Goal: Transaction & Acquisition: Purchase product/service

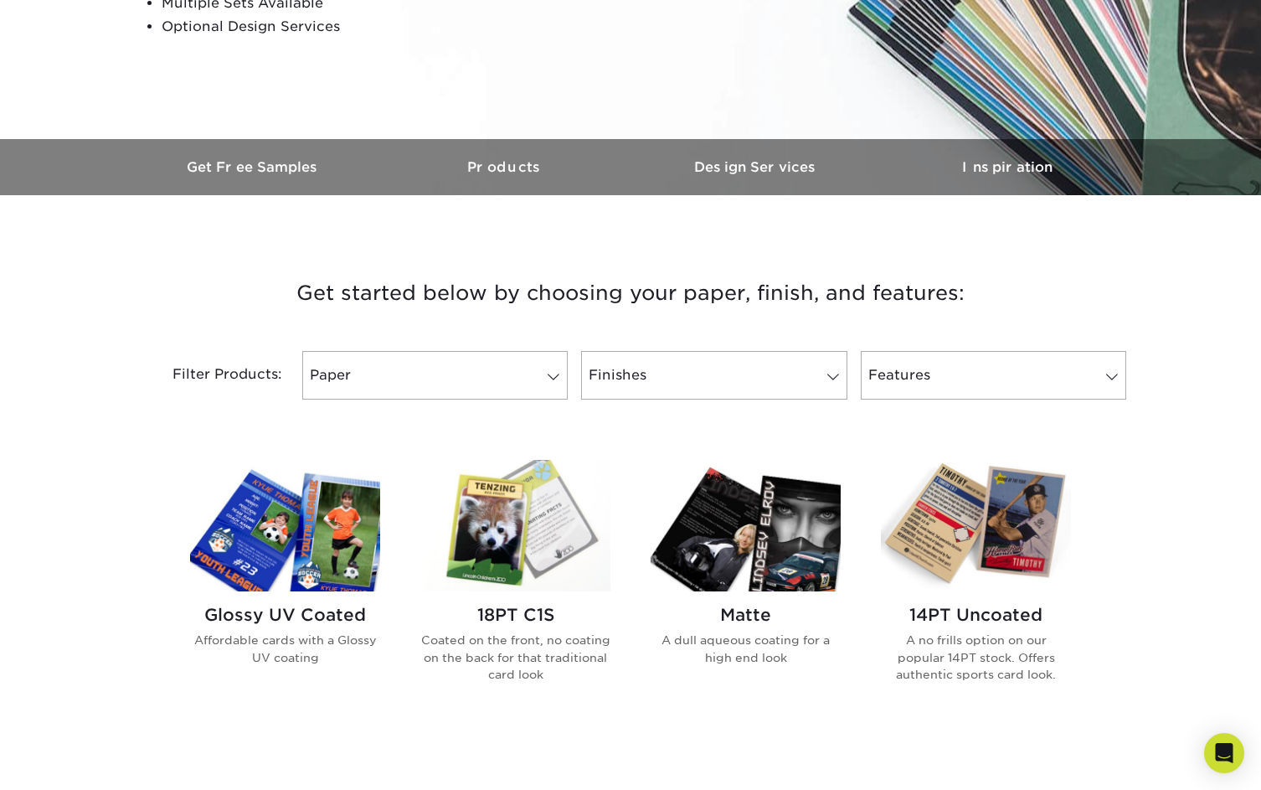
scroll to position [383, 0]
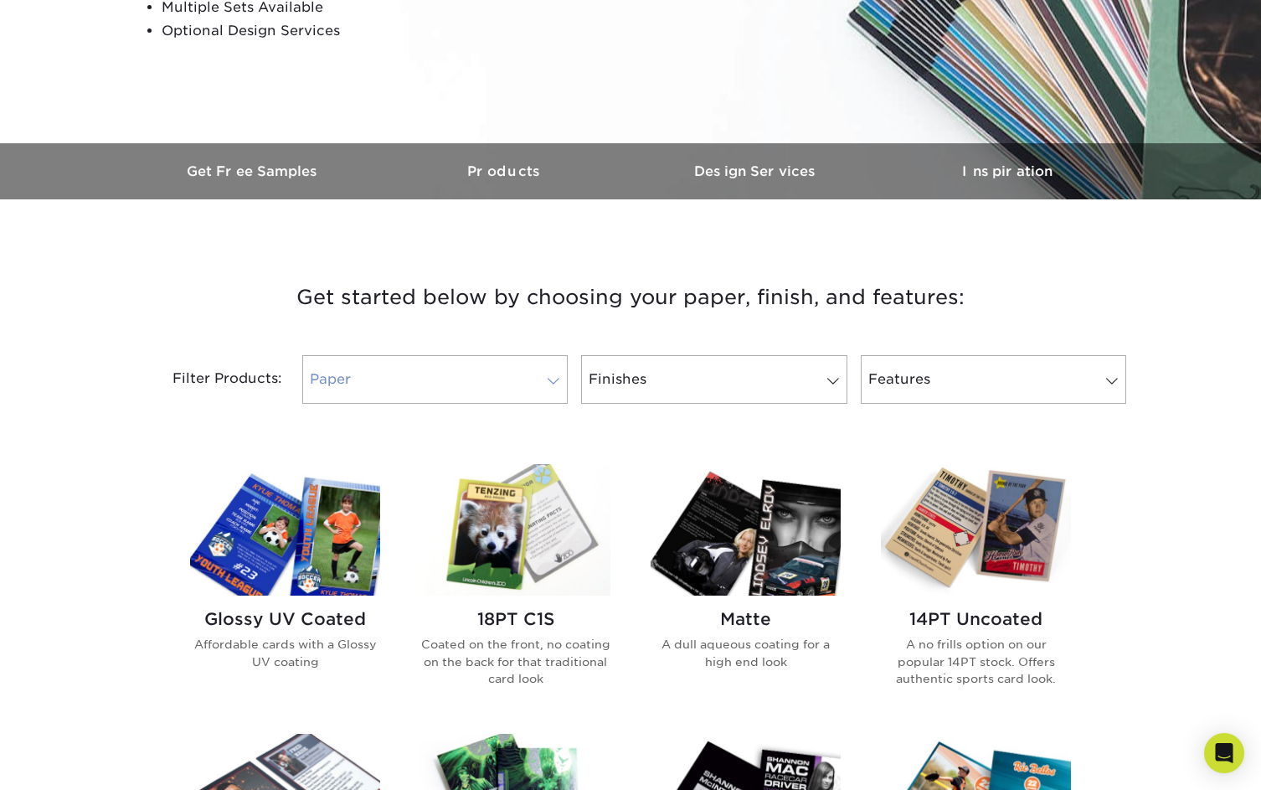
click at [441, 378] on link "Paper" at bounding box center [435, 379] width 266 height 49
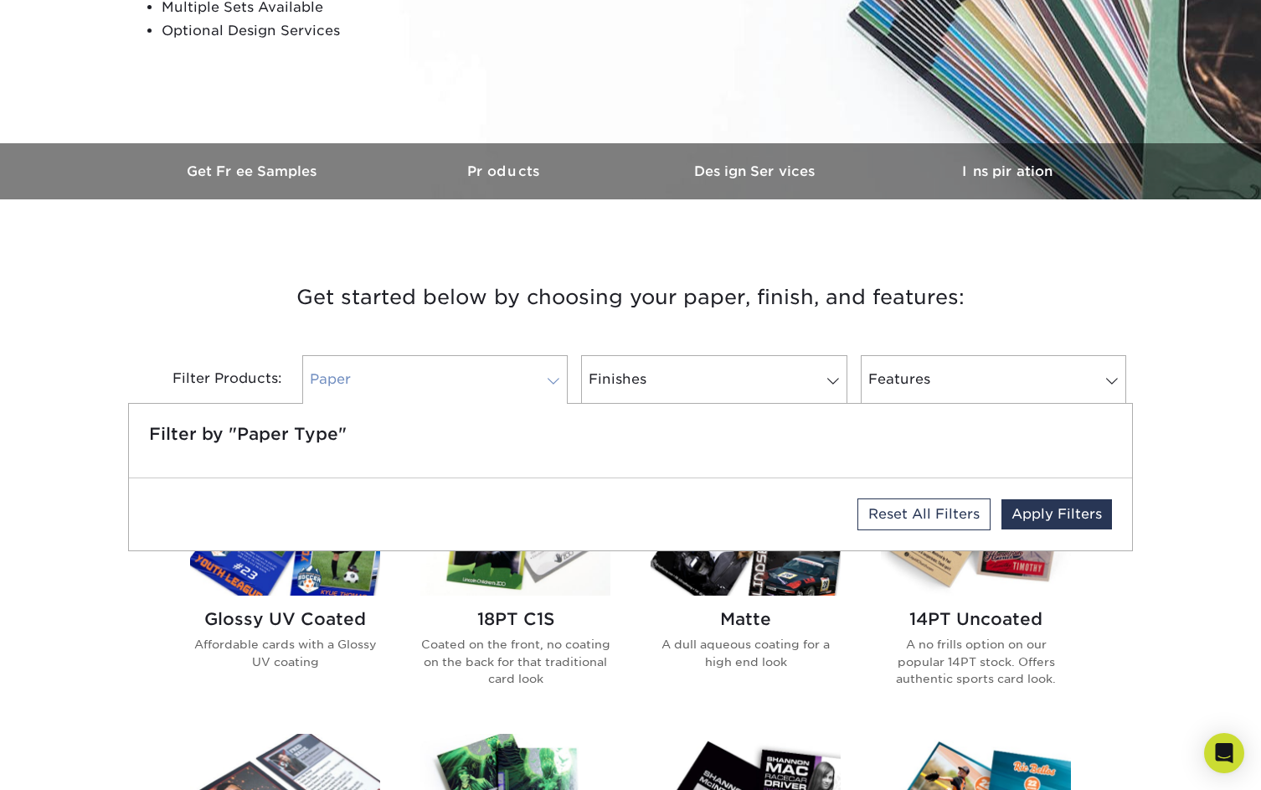
click at [441, 378] on link "Paper" at bounding box center [435, 379] width 266 height 49
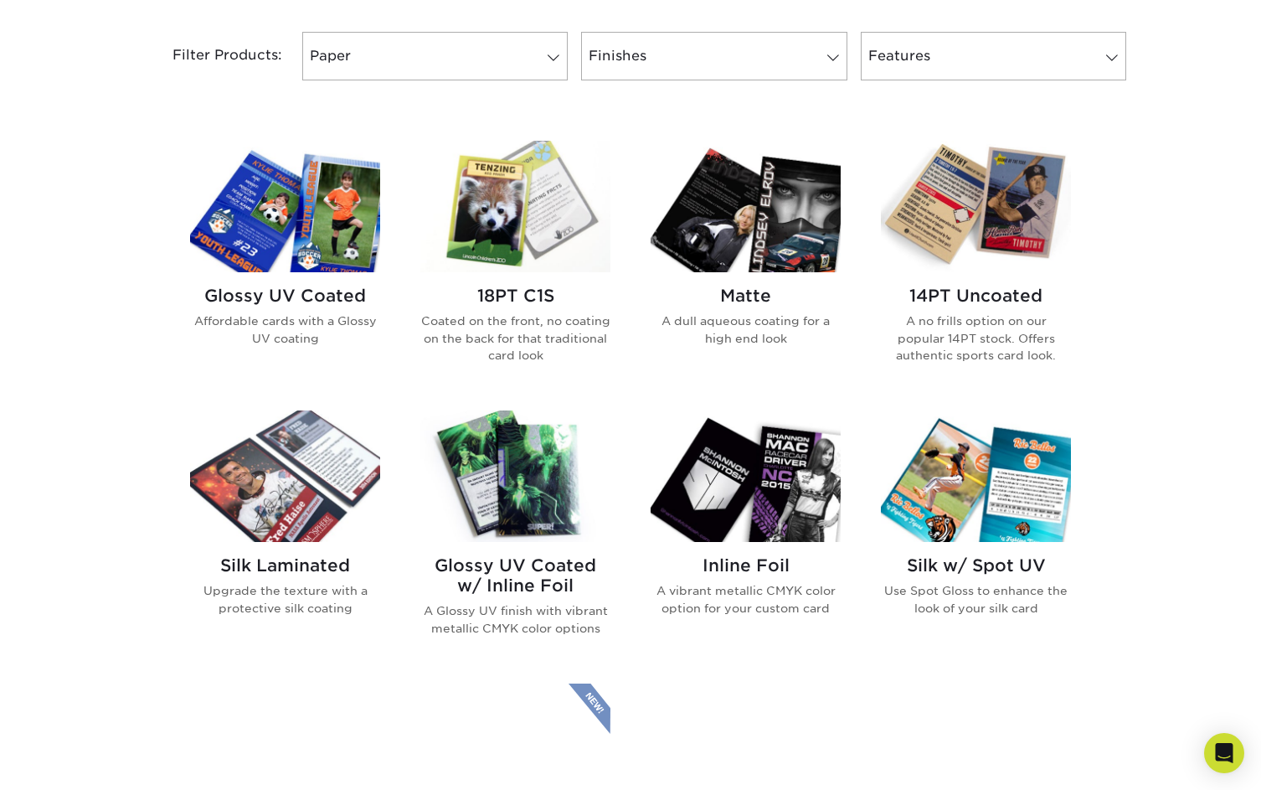
scroll to position [822, 0]
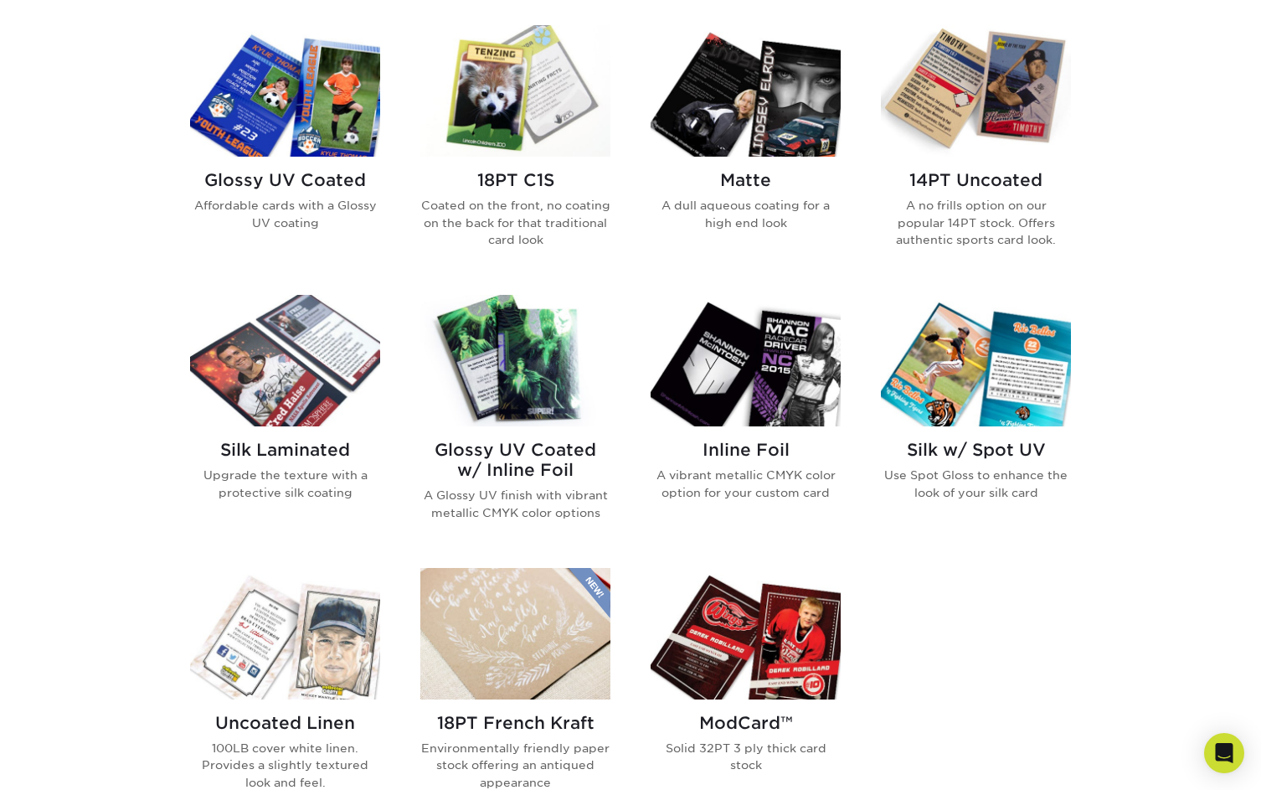
click at [323, 145] on img at bounding box center [285, 90] width 190 height 131
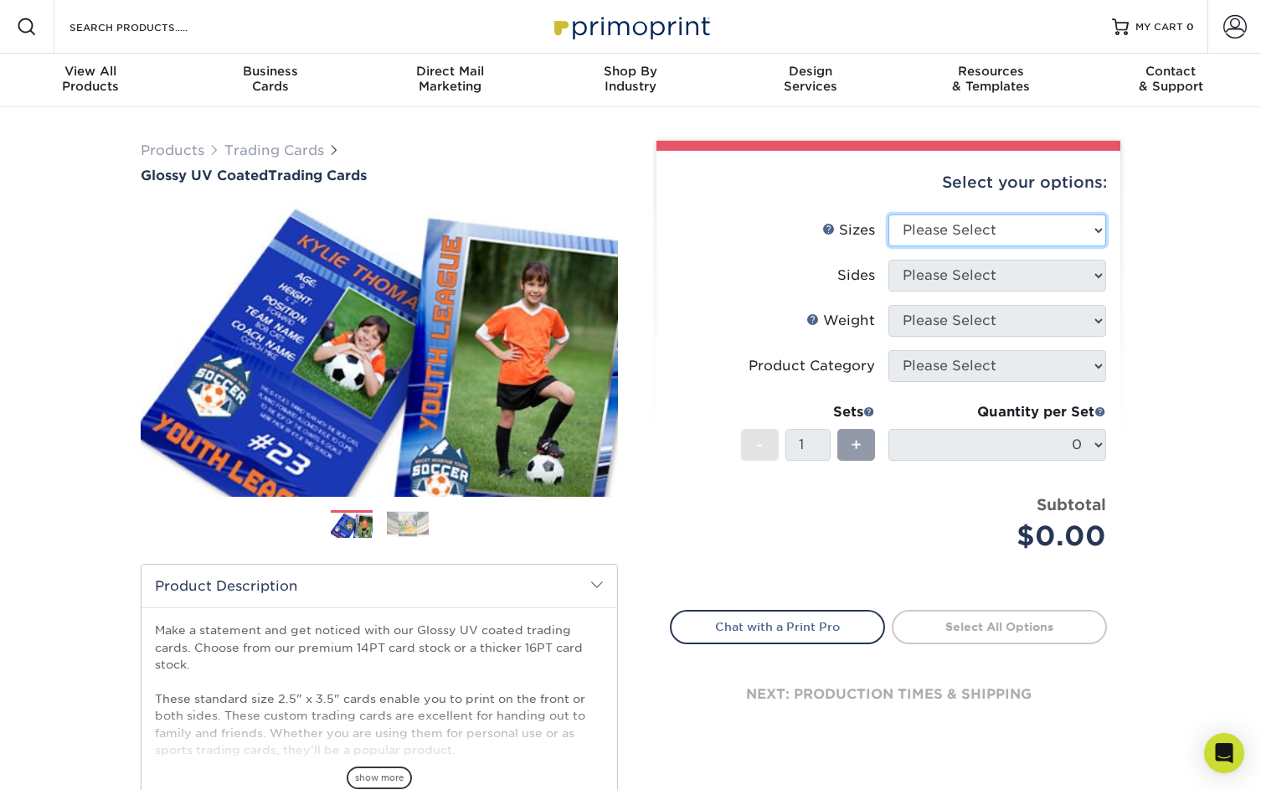
click at [960, 224] on select "Please Select 2.5" x 3.5"" at bounding box center [998, 230] width 218 height 32
select select "2.50x3.50"
click at [889, 214] on select "Please Select 2.5" x 3.5"" at bounding box center [998, 230] width 218 height 32
click at [971, 267] on select "Please Select Print Both Sides Print Front Only" at bounding box center [998, 276] width 218 height 32
select select "13abbda7-1d64-4f25-8bb2-c179b224825d"
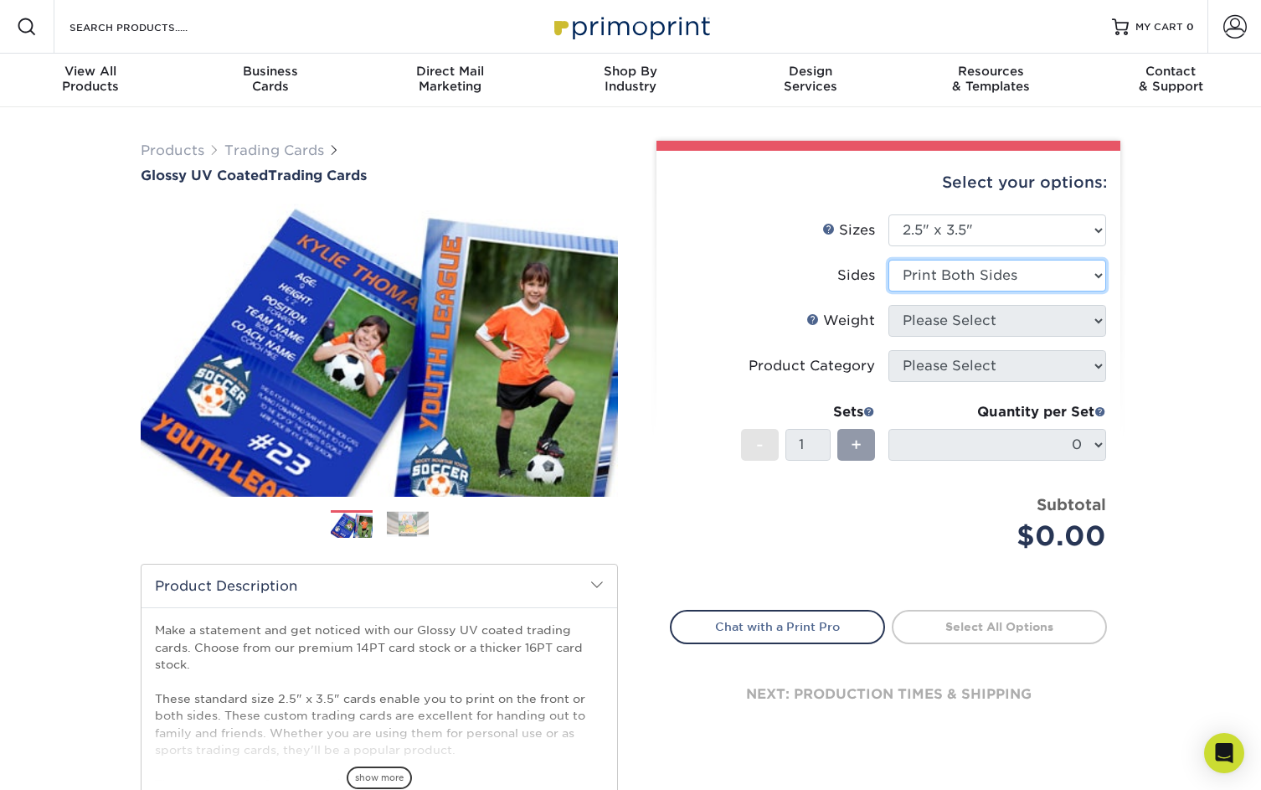
click at [889, 260] on select "Please Select Print Both Sides Print Front Only" at bounding box center [998, 276] width 218 height 32
click at [990, 309] on select "Please Select 16PT 14PT 18PT C1S" at bounding box center [998, 321] width 218 height 32
select select "16PT"
click at [889, 305] on select "Please Select 16PT 14PT 18PT C1S" at bounding box center [998, 321] width 218 height 32
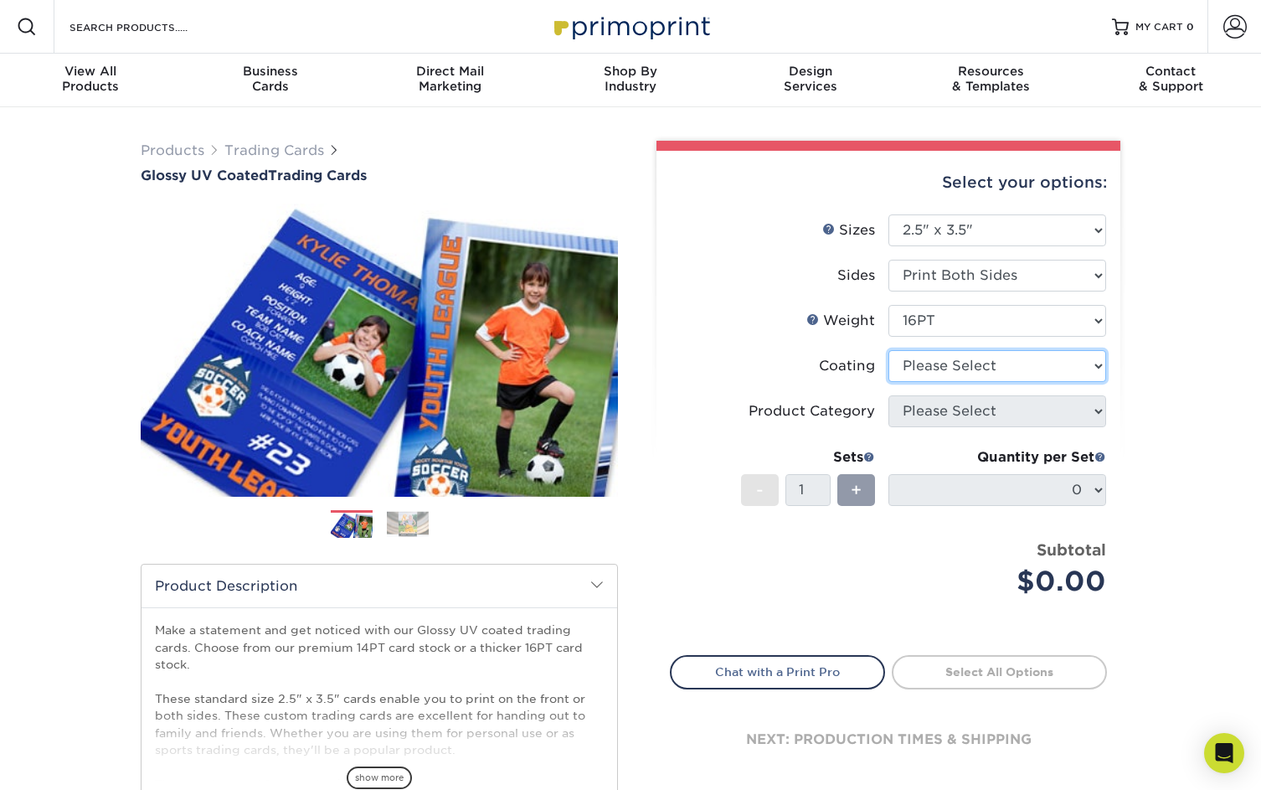
click at [982, 362] on select at bounding box center [998, 366] width 218 height 32
select select "ae367451-b2b8-45df-a344-0f05b6a12993"
click at [889, 350] on select at bounding box center [998, 366] width 218 height 32
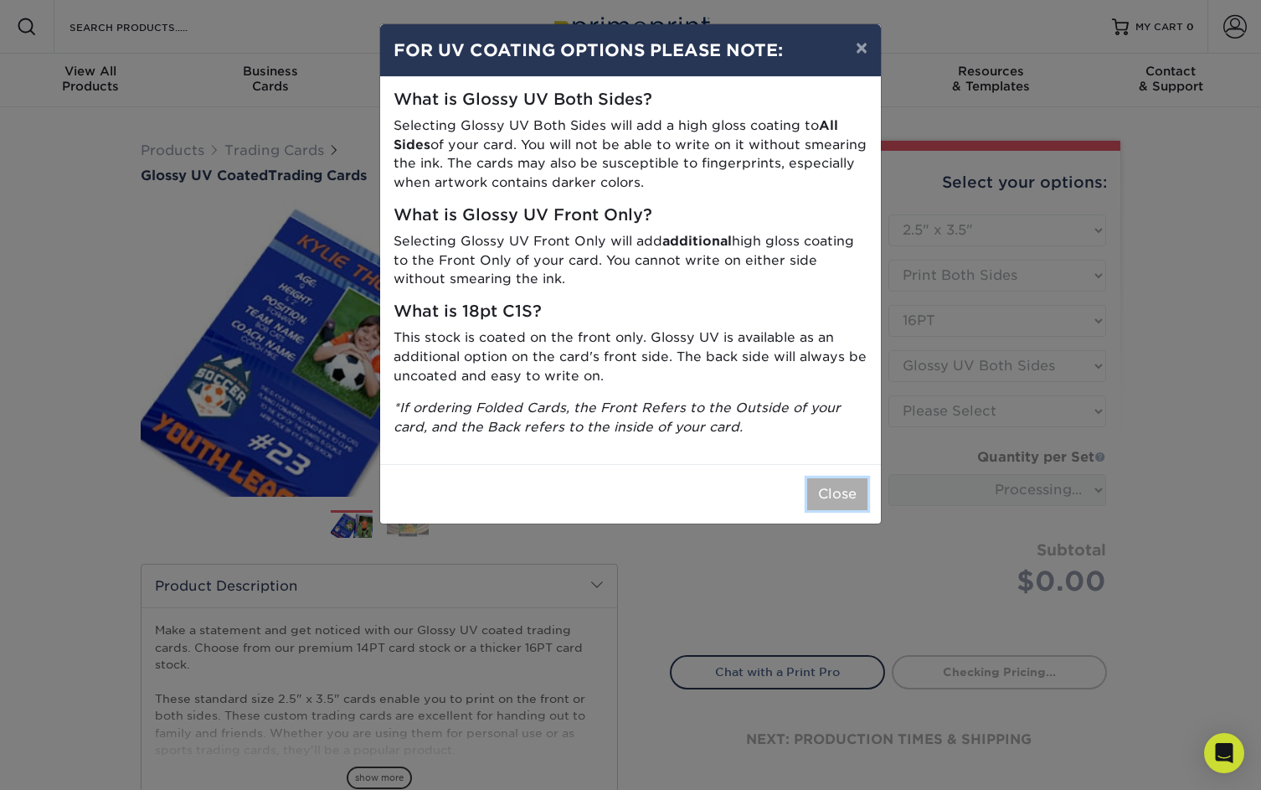
click at [839, 486] on button "Close" at bounding box center [837, 494] width 60 height 32
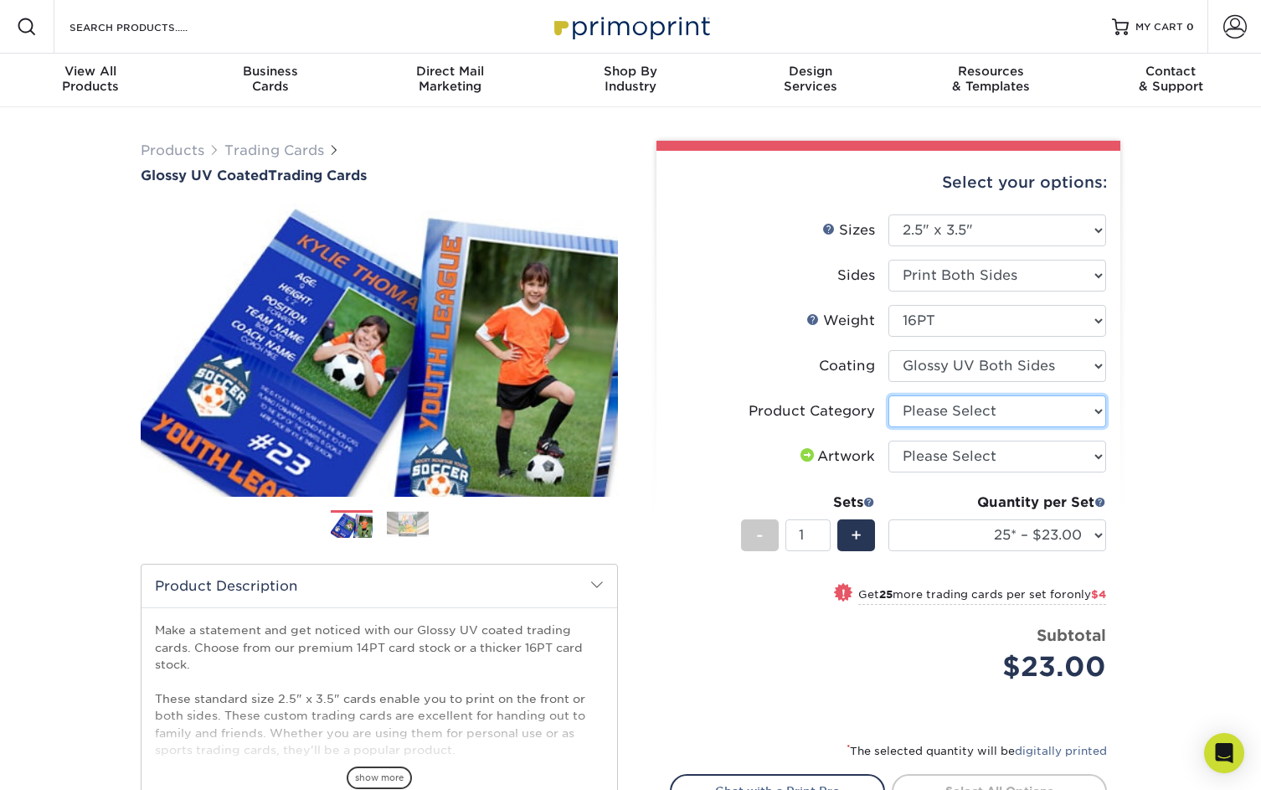
click at [993, 411] on select "Please Select Trading Cards" at bounding box center [998, 411] width 218 height 32
select select "c2f9bce9-36c2-409d-b101-c29d9d031e18"
click at [889, 395] on select "Please Select Trading Cards" at bounding box center [998, 411] width 218 height 32
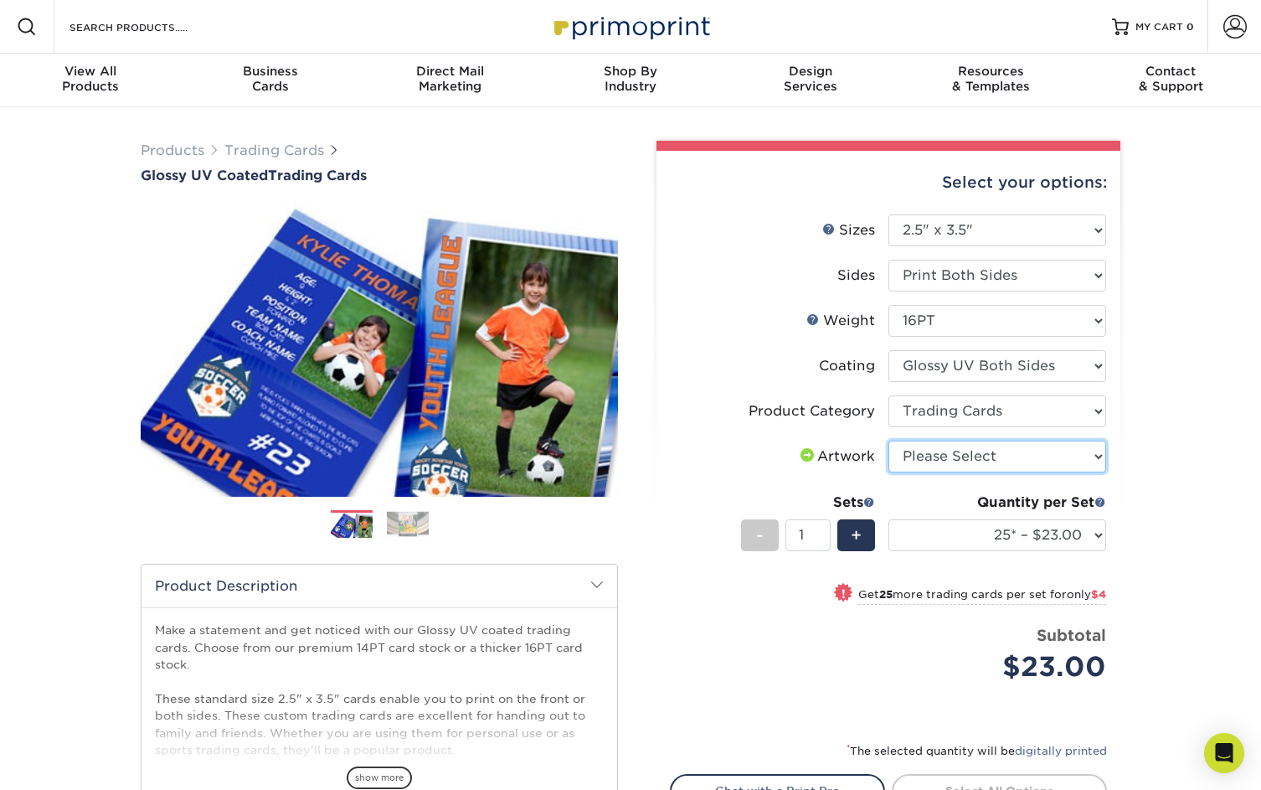
click at [1034, 453] on select "Please Select I will upload files I need a design - $100" at bounding box center [998, 457] width 218 height 32
select select "upload"
click at [889, 441] on select "Please Select I will upload files I need a design - $100" at bounding box center [998, 457] width 218 height 32
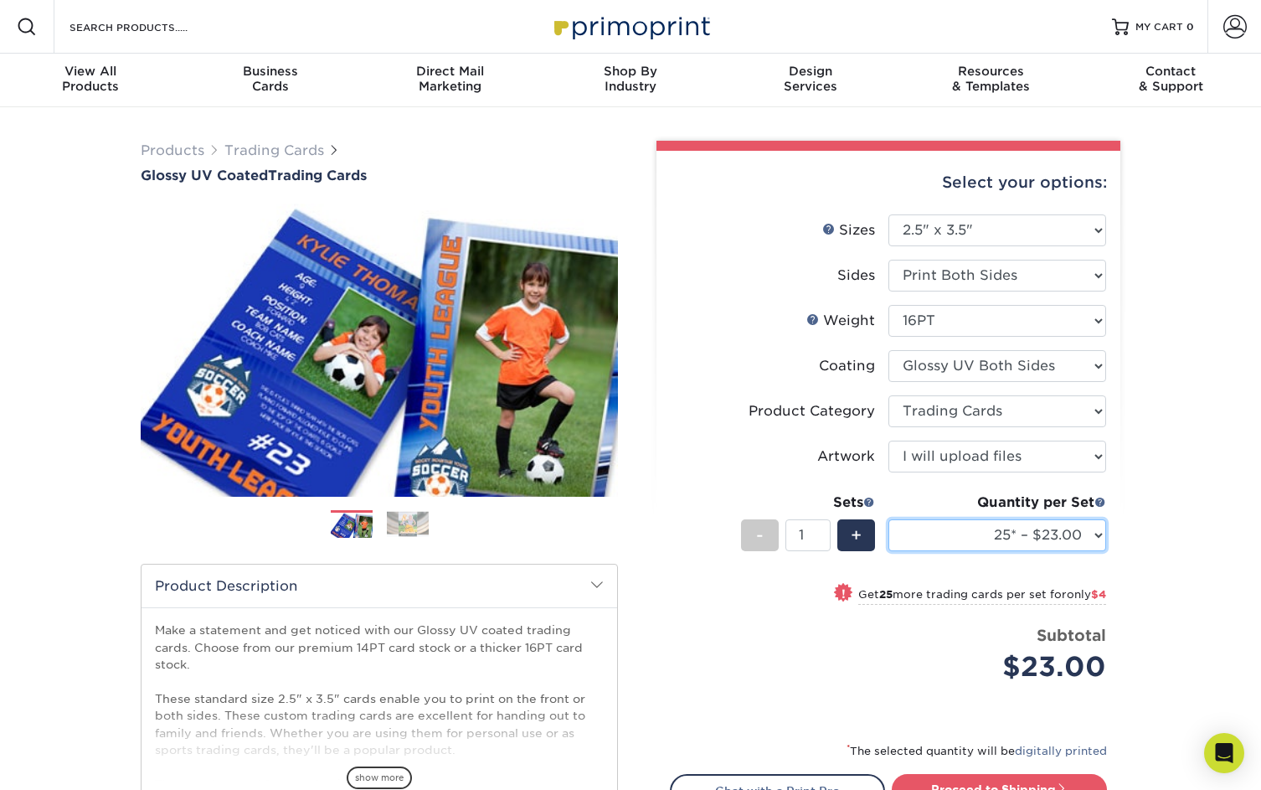
click at [991, 532] on select "25* – $23.00 50* – $27.00 75* – $33.00 100* – $37.00 250* – $47.00 500 – $58.00…" at bounding box center [998, 535] width 218 height 32
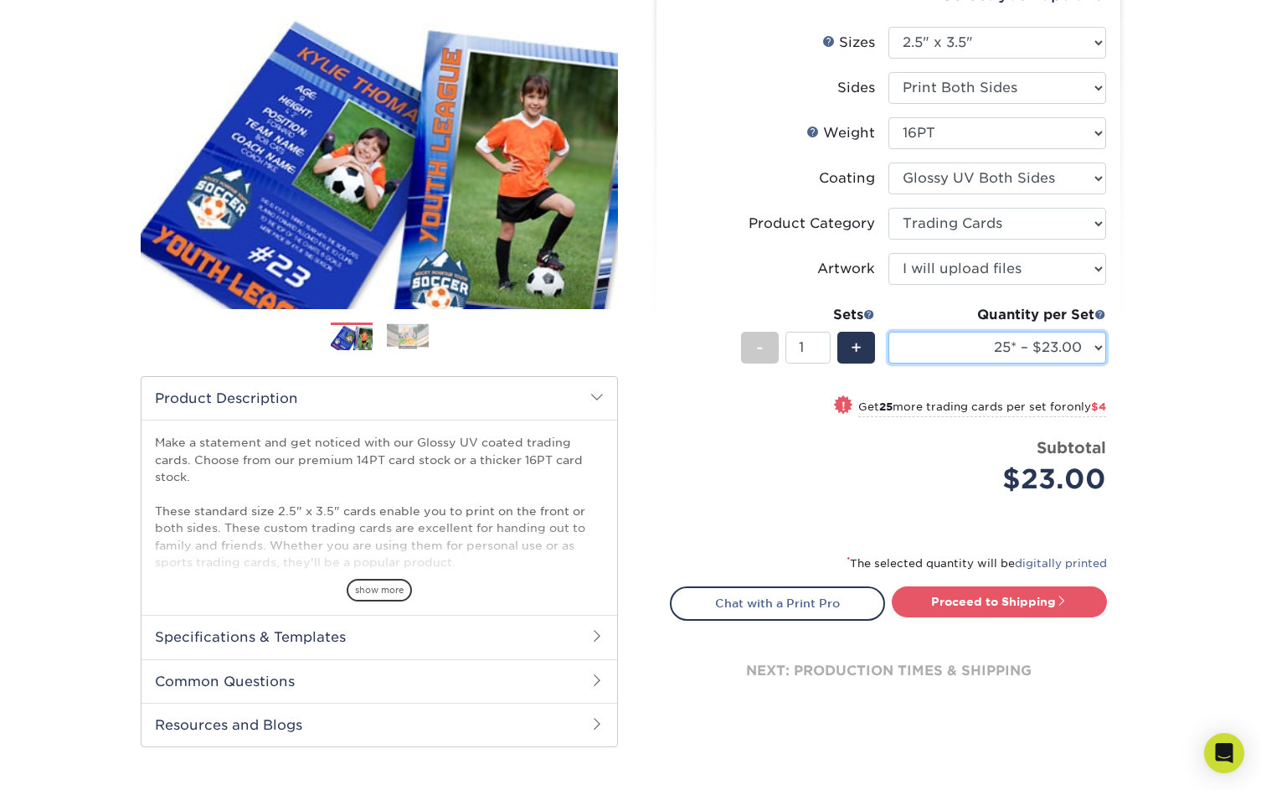
scroll to position [202, 0]
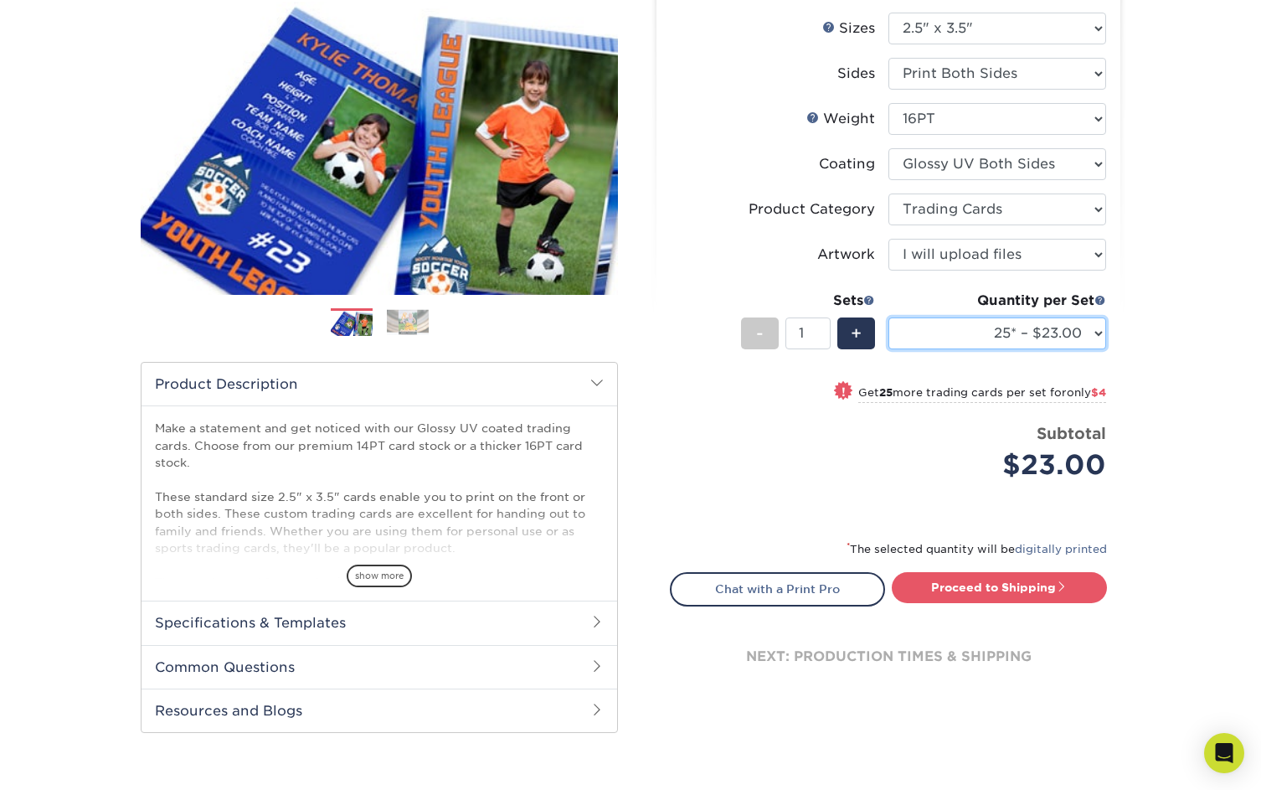
click at [1081, 337] on select "25* – $23.00 50* – $27.00 75* – $33.00 100* – $37.00 250* – $47.00 500 – $58.00…" at bounding box center [998, 333] width 218 height 32
click at [889, 317] on select "25* – $23.00 50* – $27.00 75* – $33.00 100* – $37.00 250* – $47.00 500 – $58.00…" at bounding box center [998, 333] width 218 height 32
click at [955, 330] on select "25* – $23.00 50* – $27.00 75* – $33.00 100* – $37.00 250* – $47.00 500 – $58.00…" at bounding box center [998, 333] width 218 height 32
select select "250* – $47.00"
click at [889, 317] on select "25* – $23.00 50* – $27.00 75* – $33.00 100* – $37.00 250* – $47.00 500 – $58.00…" at bounding box center [998, 333] width 218 height 32
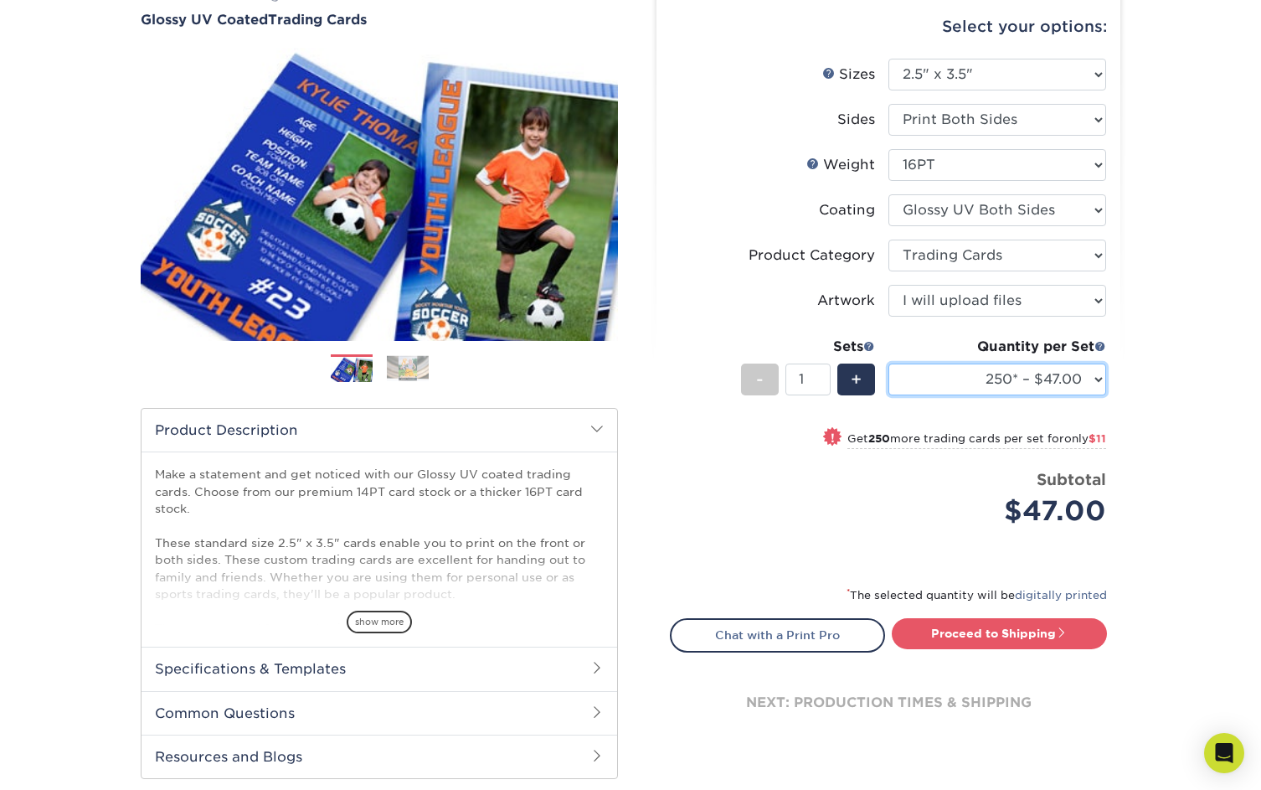
scroll to position [149, 0]
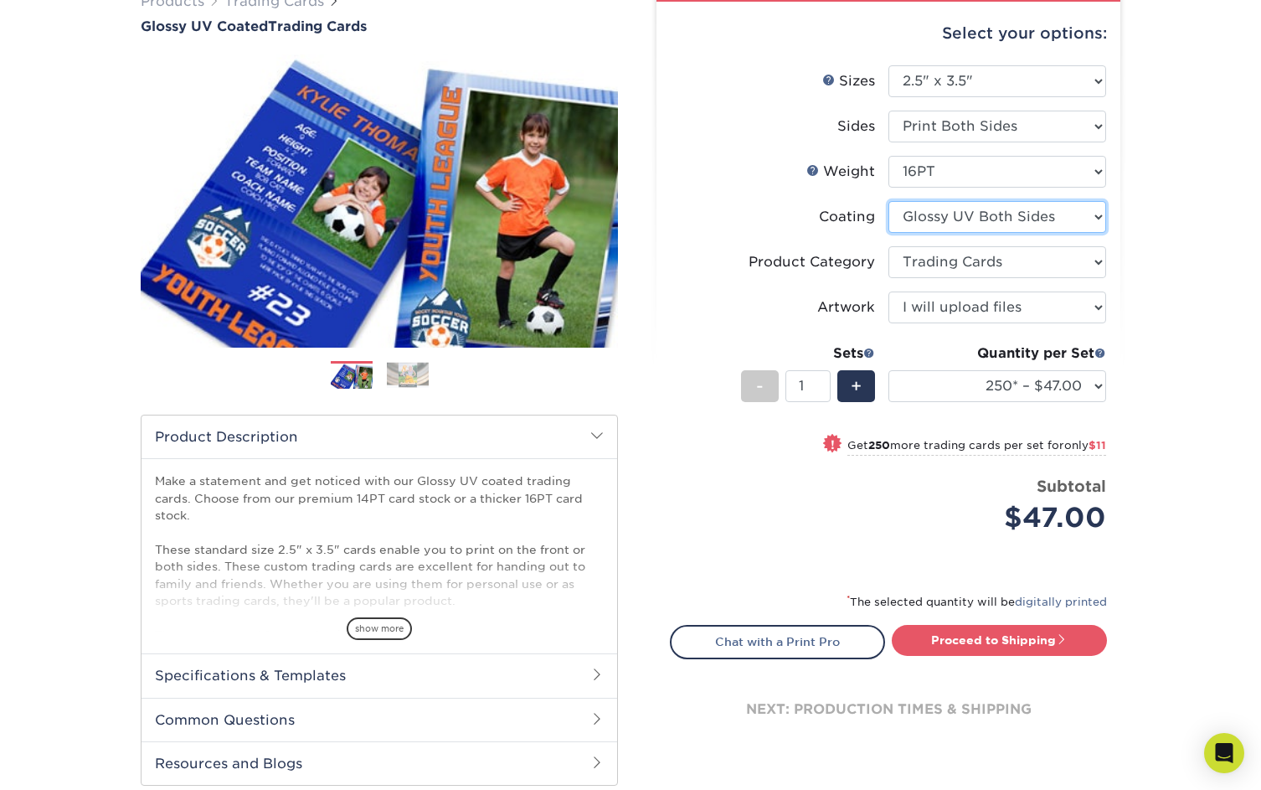
click at [1030, 228] on select at bounding box center [998, 217] width 218 height 32
select select "1e8116af-acfc-44b1-83dc-8181aa338834"
click at [889, 201] on select at bounding box center [998, 217] width 218 height 32
select select "-1"
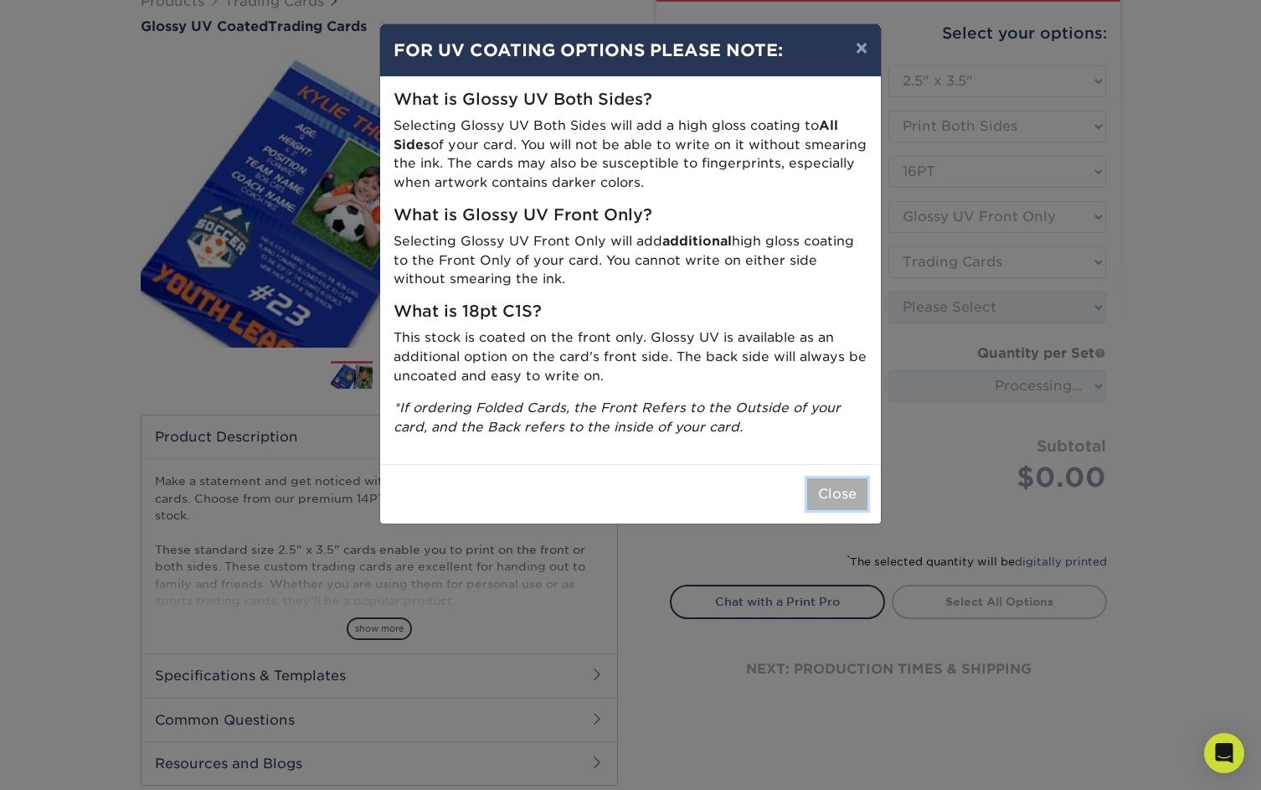
click at [828, 490] on button "Close" at bounding box center [837, 494] width 60 height 32
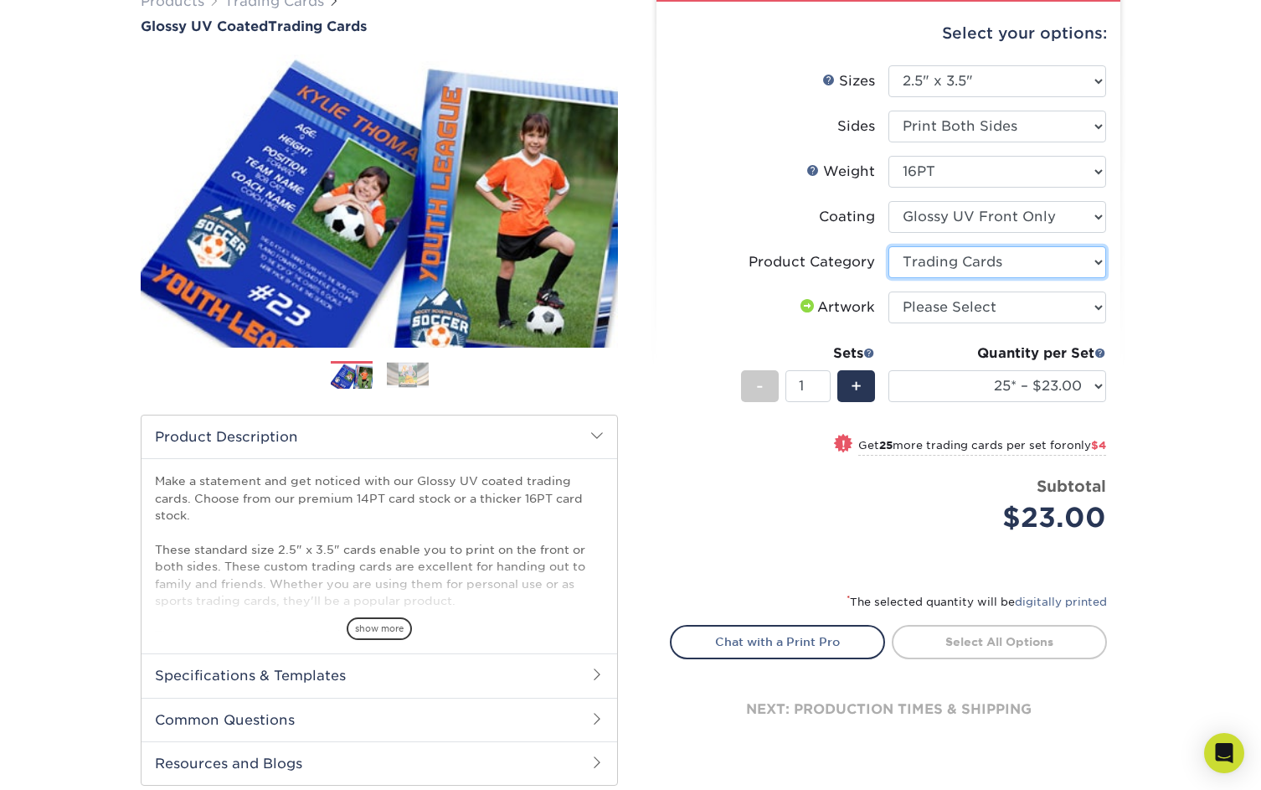
click at [1016, 260] on select "Please Select Trading Cards" at bounding box center [998, 262] width 218 height 32
click at [889, 246] on select "Please Select Trading Cards" at bounding box center [998, 262] width 218 height 32
click at [996, 293] on select "Please Select I will upload files I need a design - $100" at bounding box center [998, 307] width 218 height 32
select select "upload"
click at [889, 291] on select "Please Select I will upload files I need a design - $100" at bounding box center [998, 307] width 218 height 32
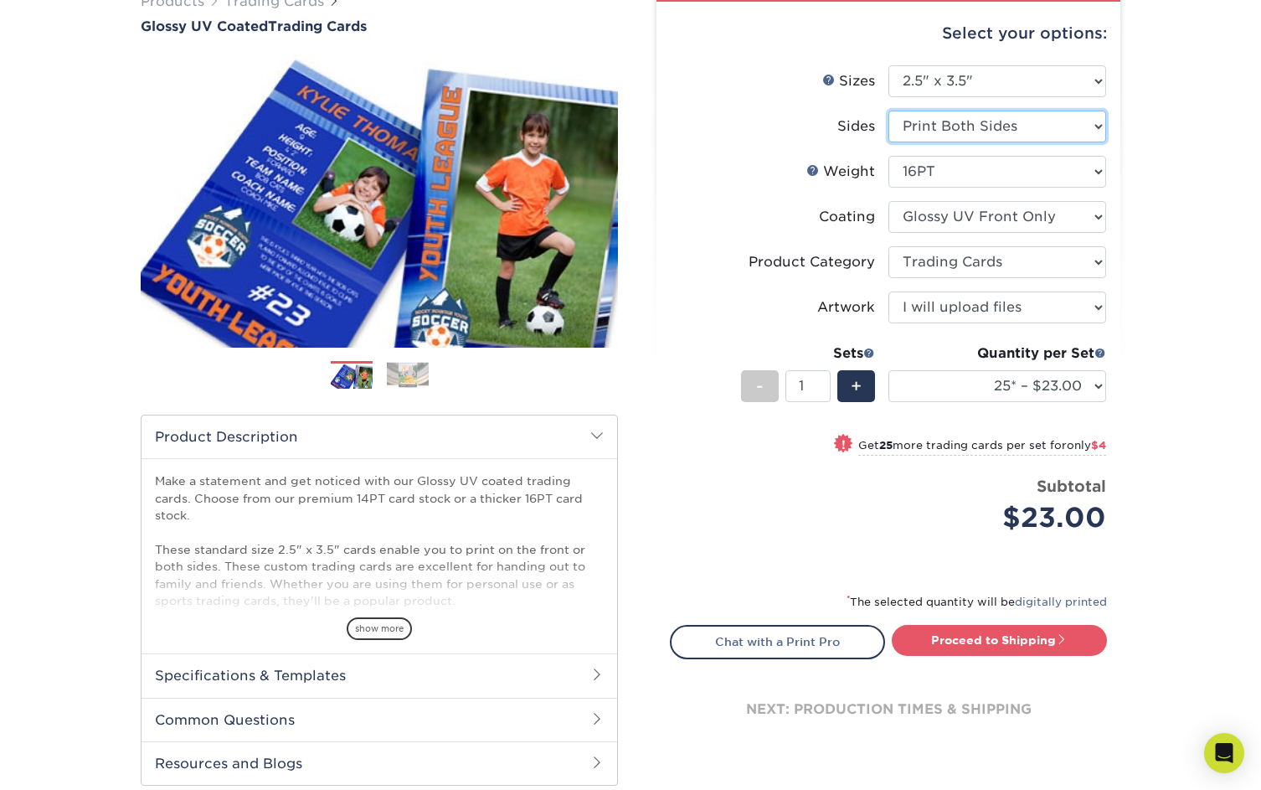
click at [1038, 137] on select "Please Select Print Both Sides Print Front Only" at bounding box center [998, 127] width 218 height 32
click at [889, 111] on select "Please Select Print Both Sides Print Front Only" at bounding box center [998, 127] width 218 height 32
click at [1007, 214] on select at bounding box center [998, 217] width 218 height 32
click at [889, 201] on select at bounding box center [998, 217] width 218 height 32
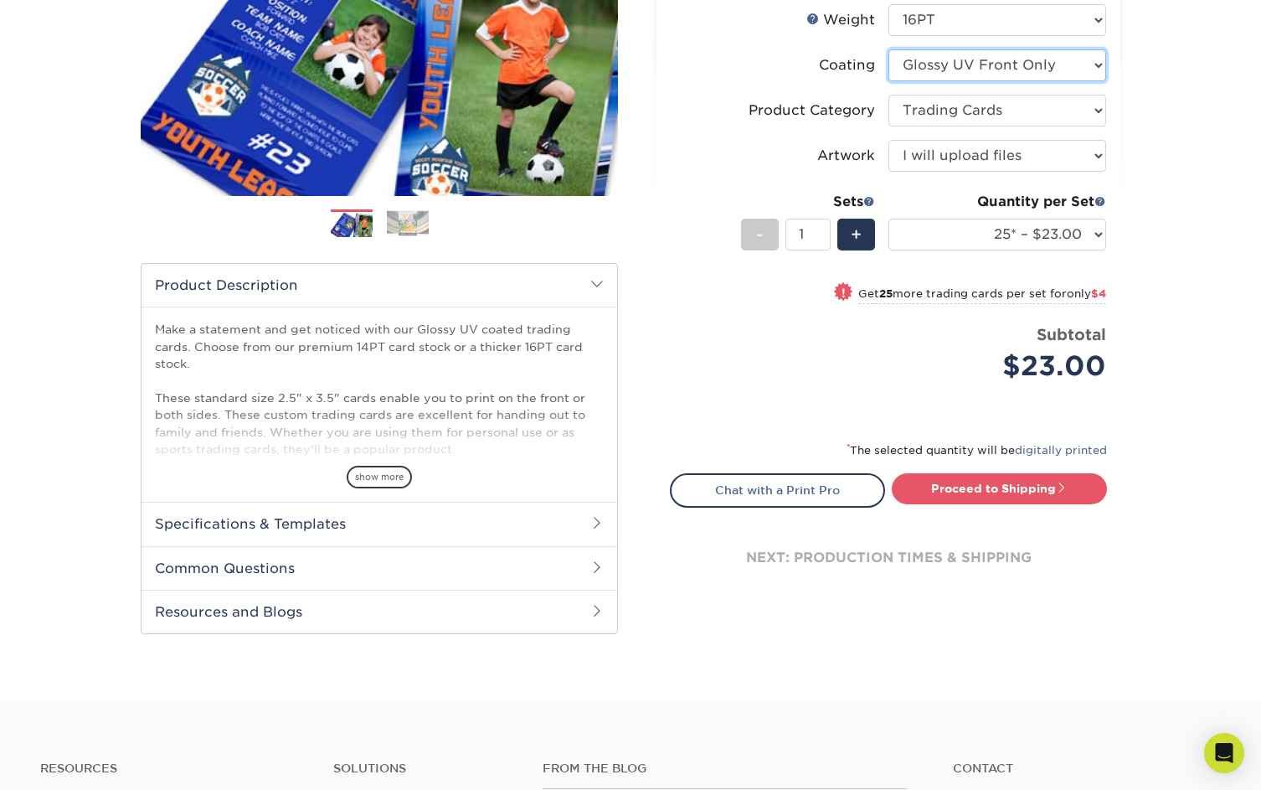
scroll to position [307, 0]
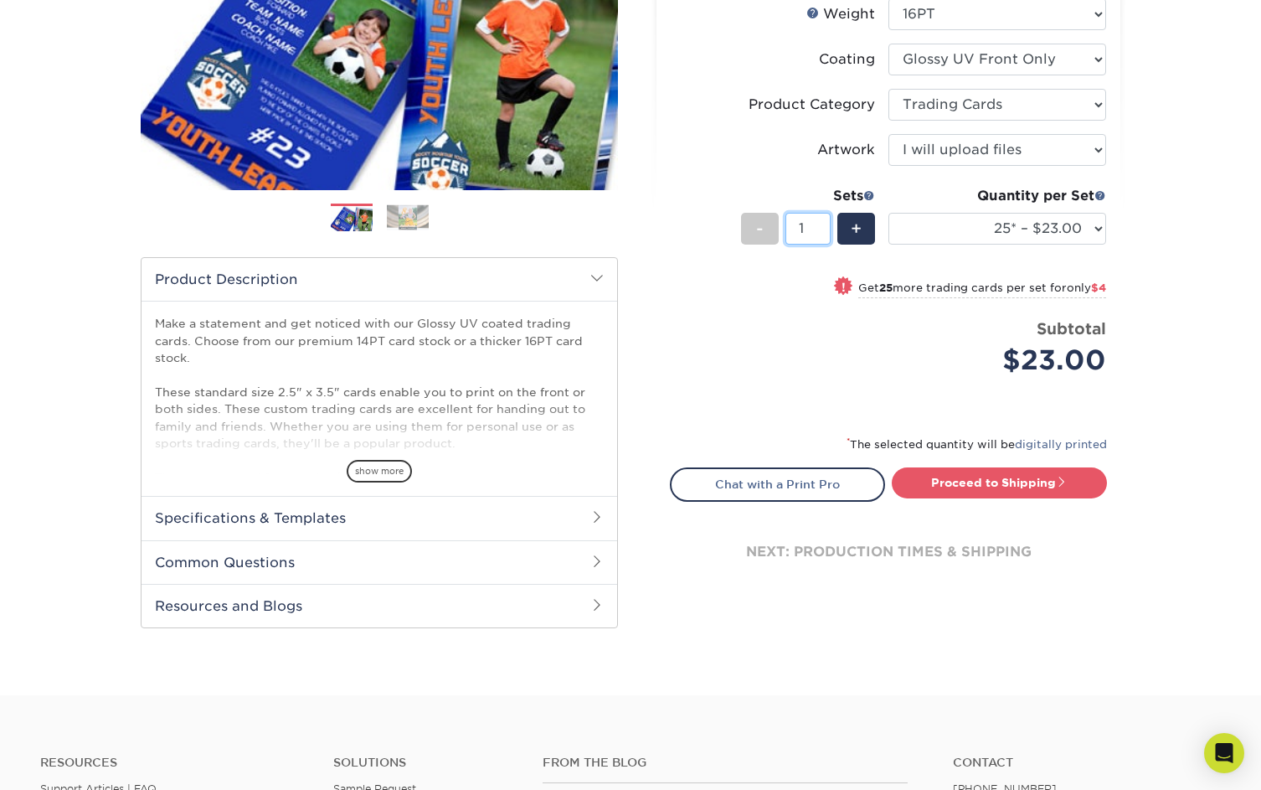
click at [826, 229] on input "1" at bounding box center [808, 229] width 44 height 32
type input "50"
